Goal: Task Accomplishment & Management: Manage account settings

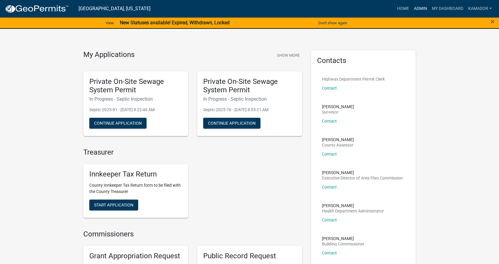
click at [422, 6] on link "Admin" at bounding box center [421, 8] width 18 height 11
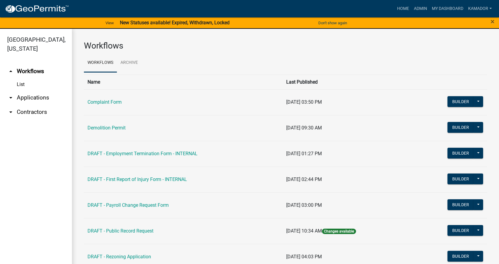
drag, startPoint x: 33, startPoint y: 100, endPoint x: 37, endPoint y: 101, distance: 4.5
click at [33, 100] on link "arrow_drop_down Applications" at bounding box center [36, 98] width 72 height 14
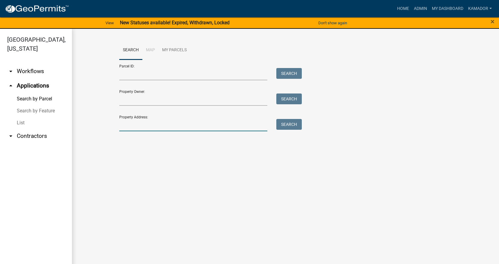
click at [145, 123] on input "Property Address:" at bounding box center [193, 125] width 148 height 12
type input "30 wild"
click at [304, 125] on div "Parcel ID: Search Property Owner: Search Property Address: 30 wild Search" at bounding box center [285, 96] width 333 height 72
click at [296, 123] on button "Search" at bounding box center [288, 124] width 25 height 11
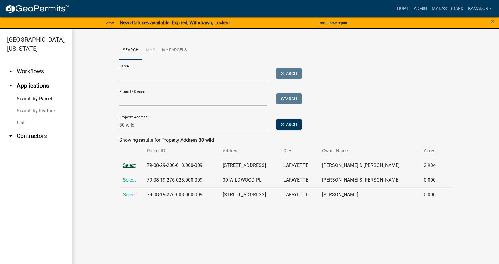
click at [127, 166] on span "Select" at bounding box center [129, 165] width 13 height 6
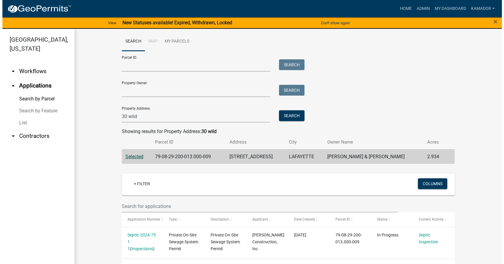
scroll to position [23, 0]
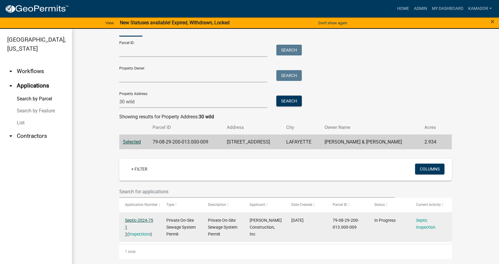
click at [137, 219] on link "Septic-2024-75 1 1" at bounding box center [139, 227] width 28 height 19
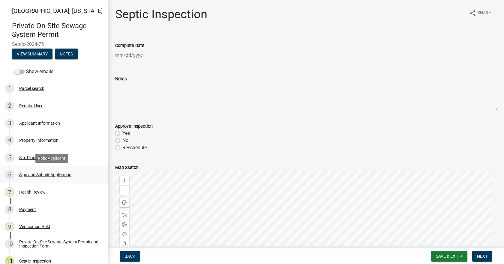
click at [39, 175] on div "Sign and Submit Application" at bounding box center [45, 175] width 52 height 4
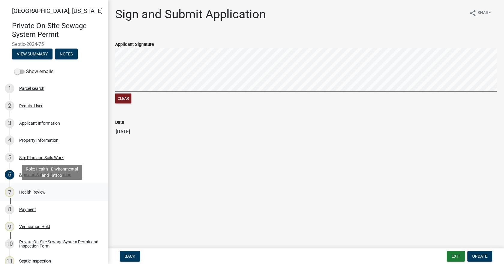
click at [33, 193] on div "Health Review" at bounding box center [32, 192] width 26 height 4
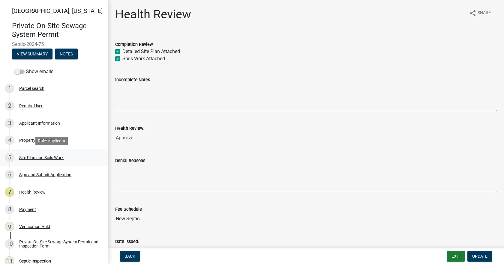
click at [35, 156] on div "Site Plan and Soils Work" at bounding box center [41, 158] width 44 height 4
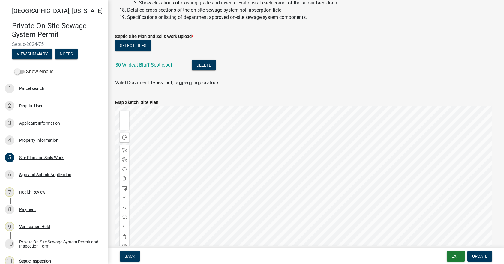
scroll to position [200, 0]
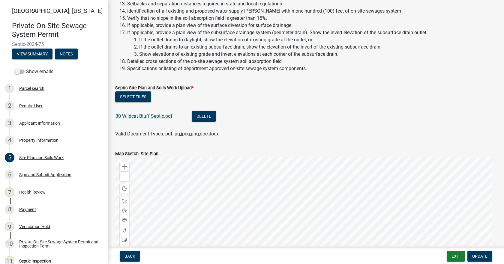
click at [140, 116] on link "30 Wildcat Bluff Septic.pdf" at bounding box center [143, 116] width 57 height 6
